Goal: Transaction & Acquisition: Purchase product/service

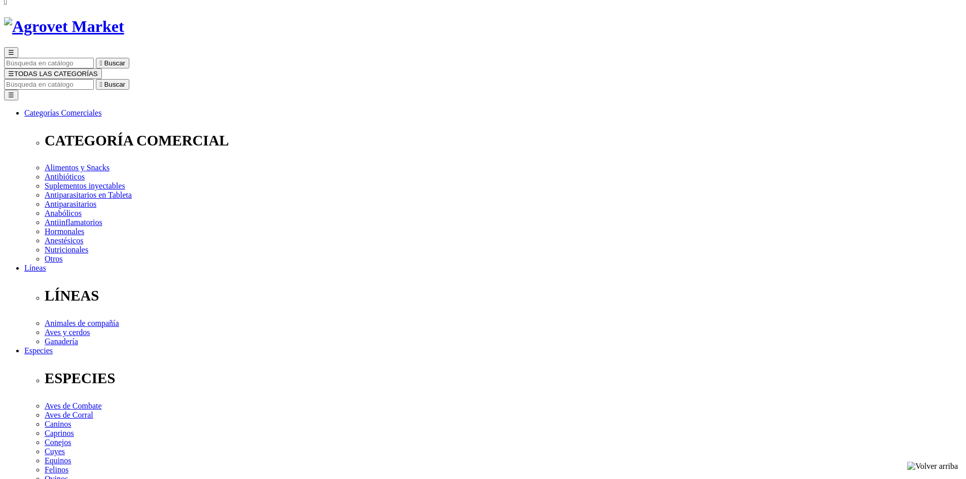
scroll to position [51, 0]
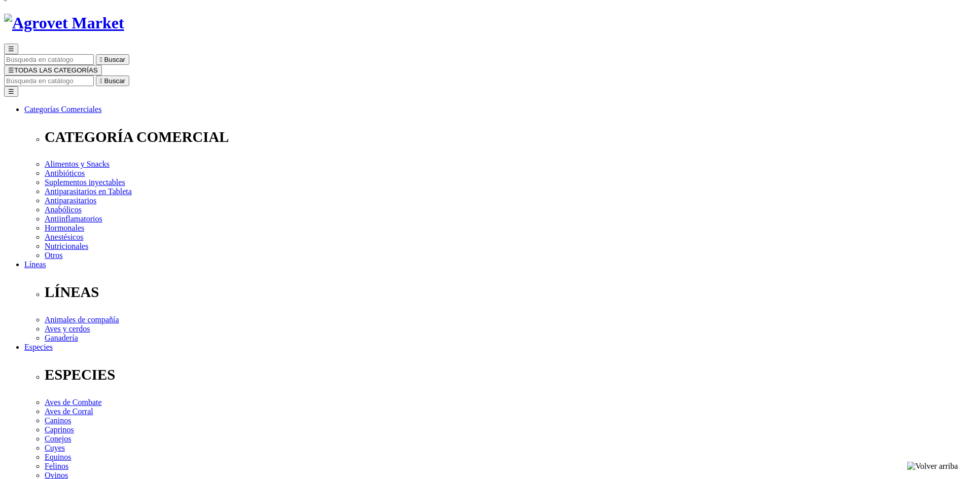
select select "3"
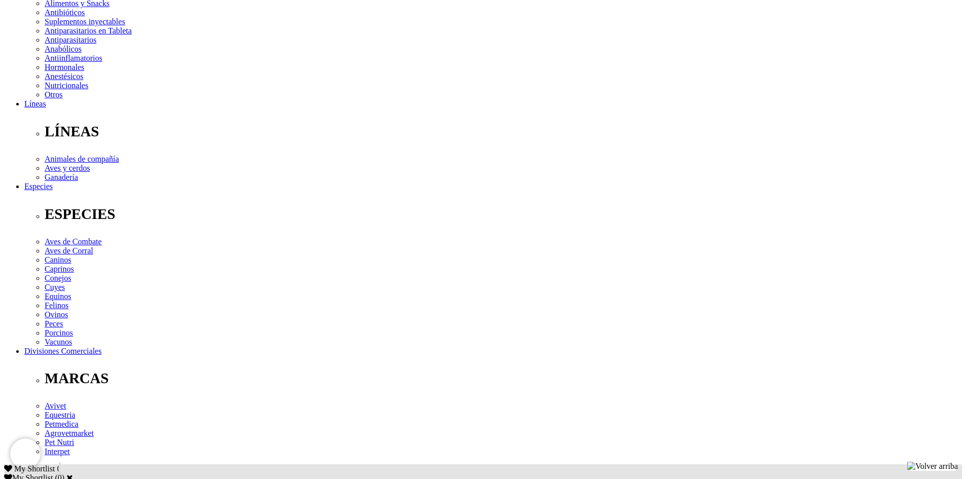
scroll to position [253, 0]
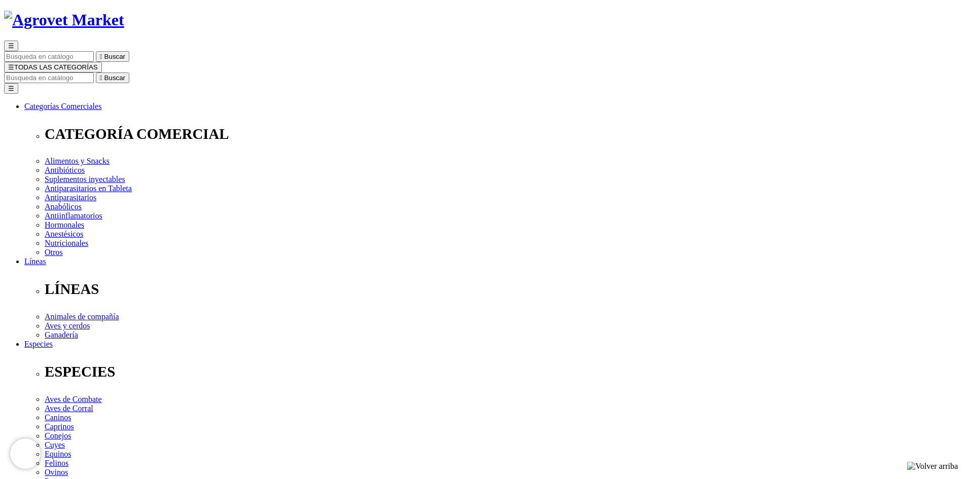
scroll to position [51, 0]
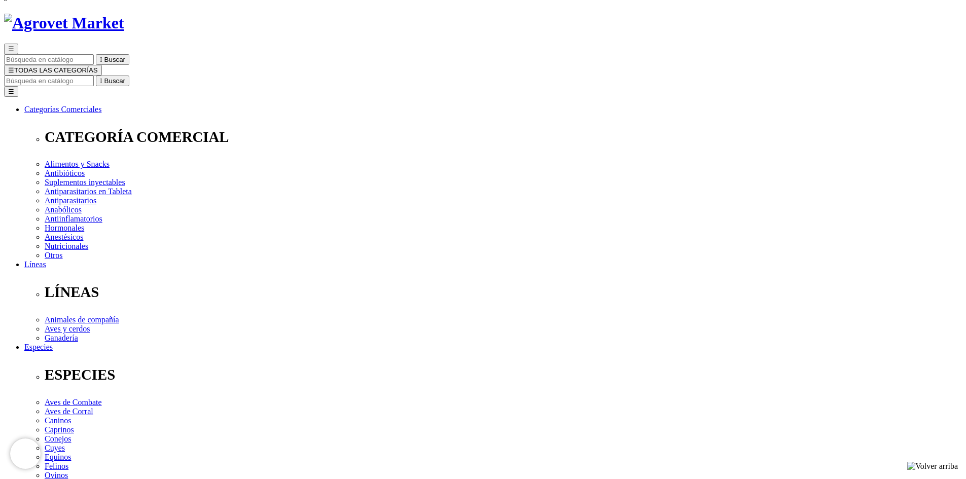
select select "4"
select select "3"
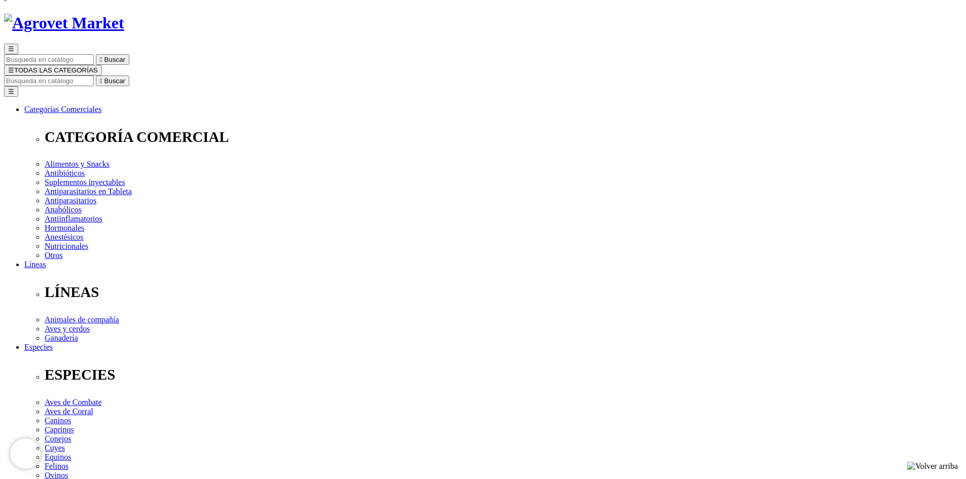
select select "3"
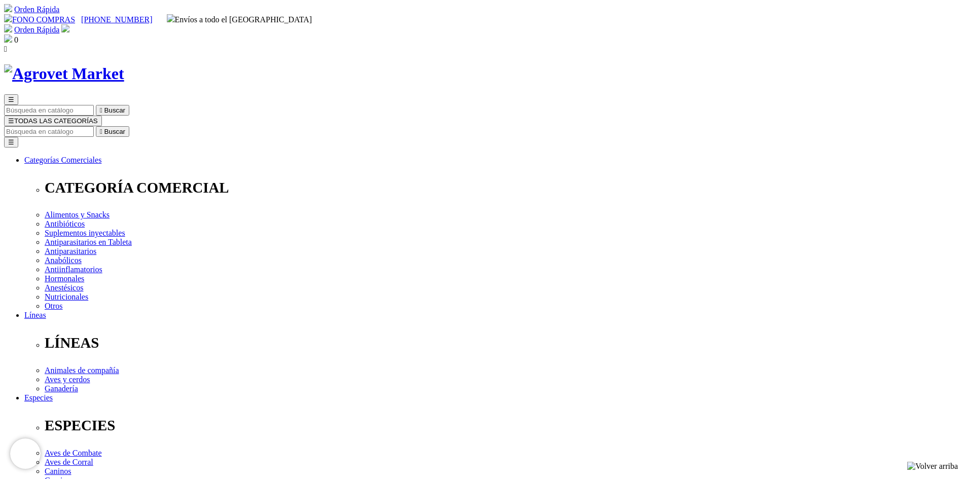
drag, startPoint x: 687, startPoint y: 344, endPoint x: 684, endPoint y: 338, distance: 6.8
select select "4"
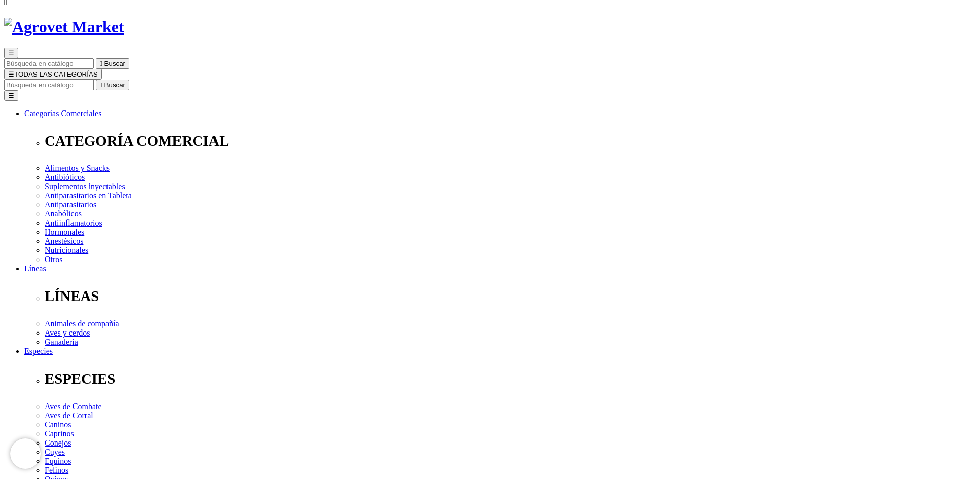
scroll to position [51, 0]
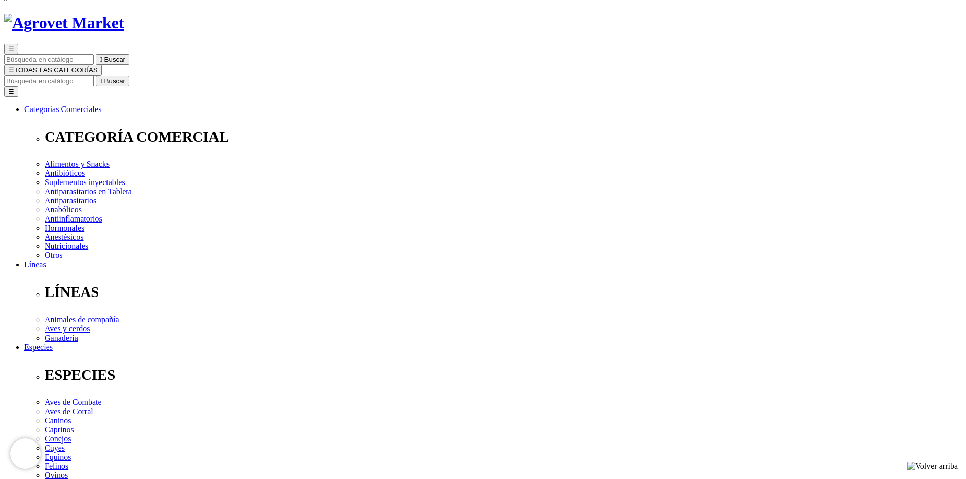
select select "5"
select select "4"
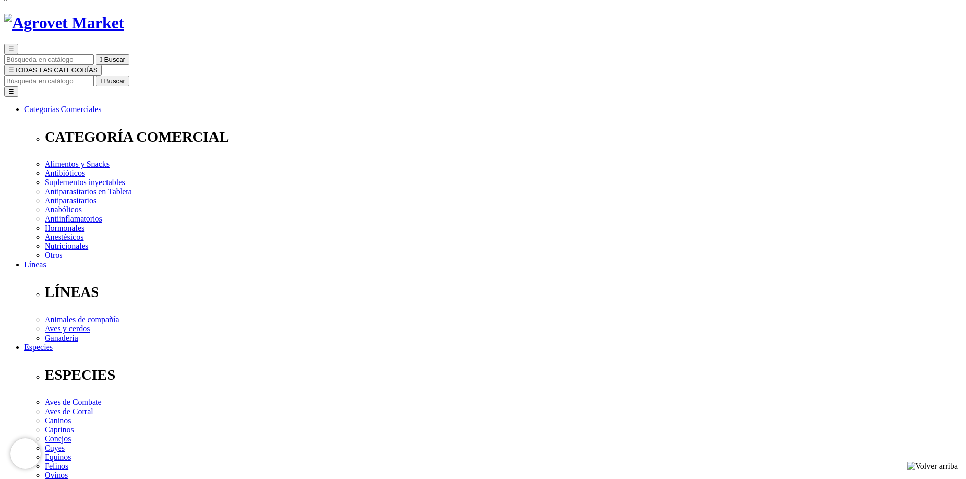
select select "5"
drag, startPoint x: 587, startPoint y: 262, endPoint x: 583, endPoint y: 270, distance: 9.8
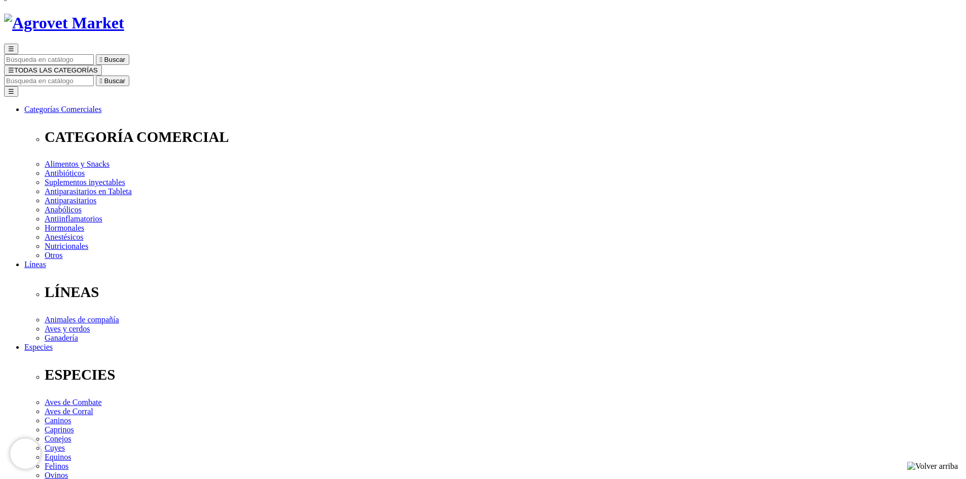
select select "4"
radio input "true"
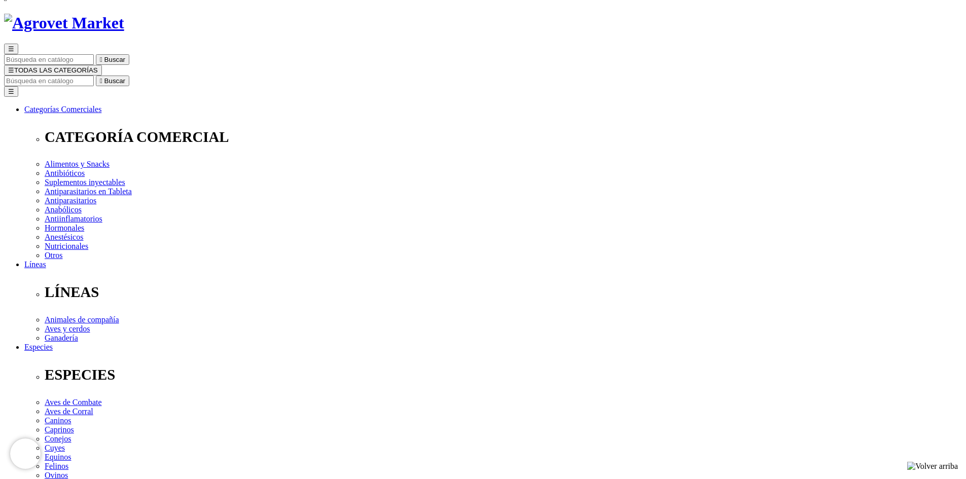
select select "0"
radio input "true"
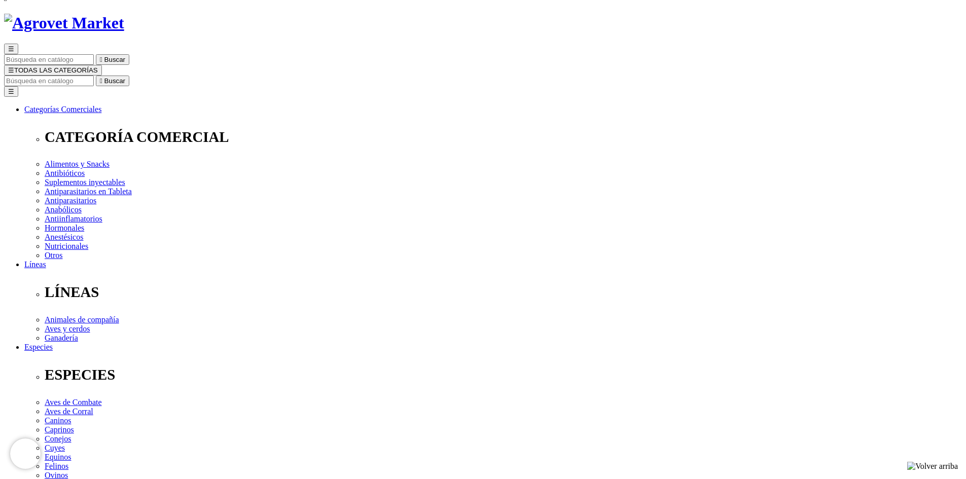
select select "0"
radio input "true"
drag, startPoint x: 614, startPoint y: 263, endPoint x: 610, endPoint y: 269, distance: 6.9
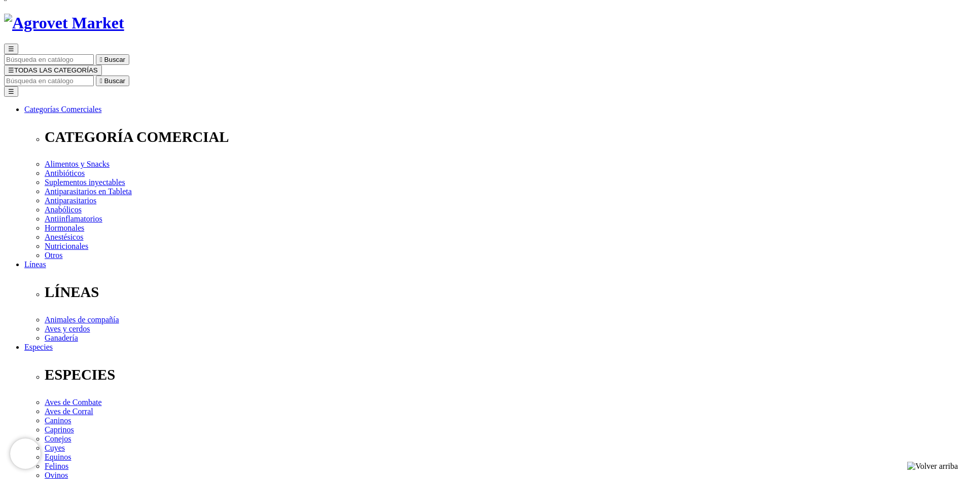
select select "9"
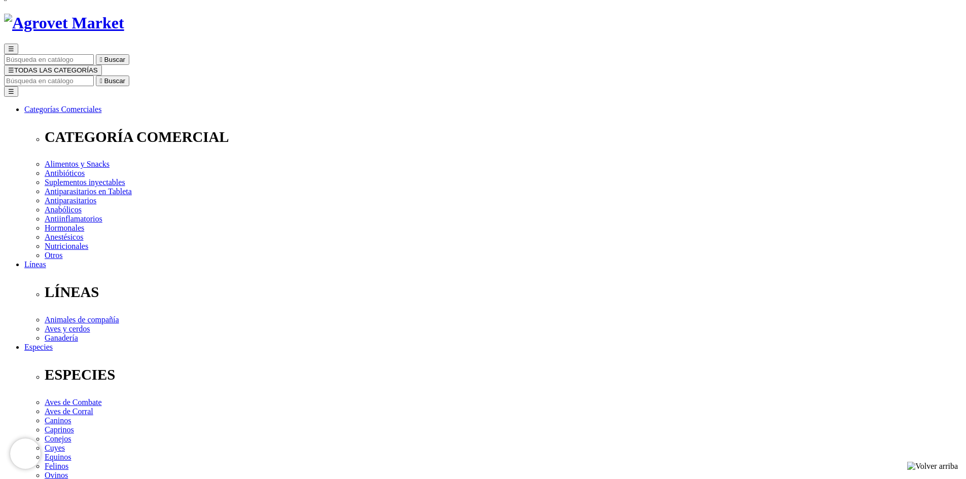
select select "11"
select select "10"
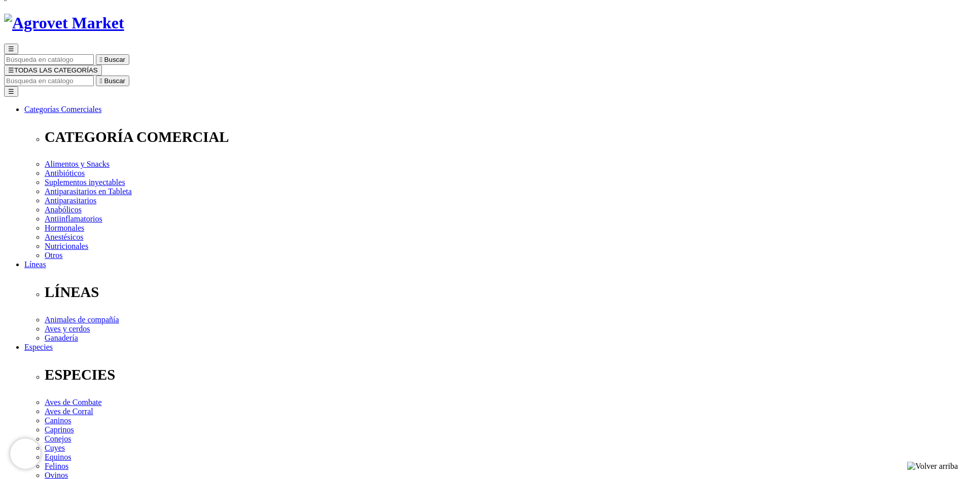
select select "10"
radio input "true"
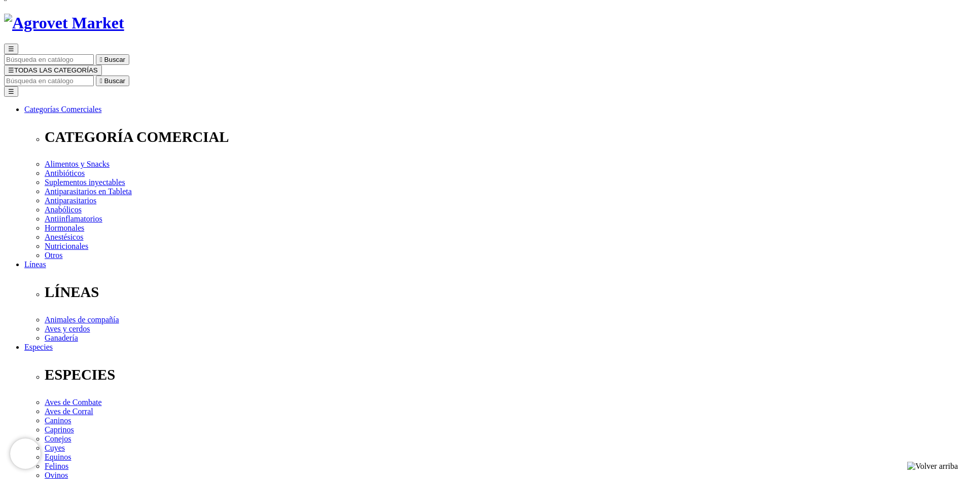
select select "4"
